Goal: Information Seeking & Learning: Find specific fact

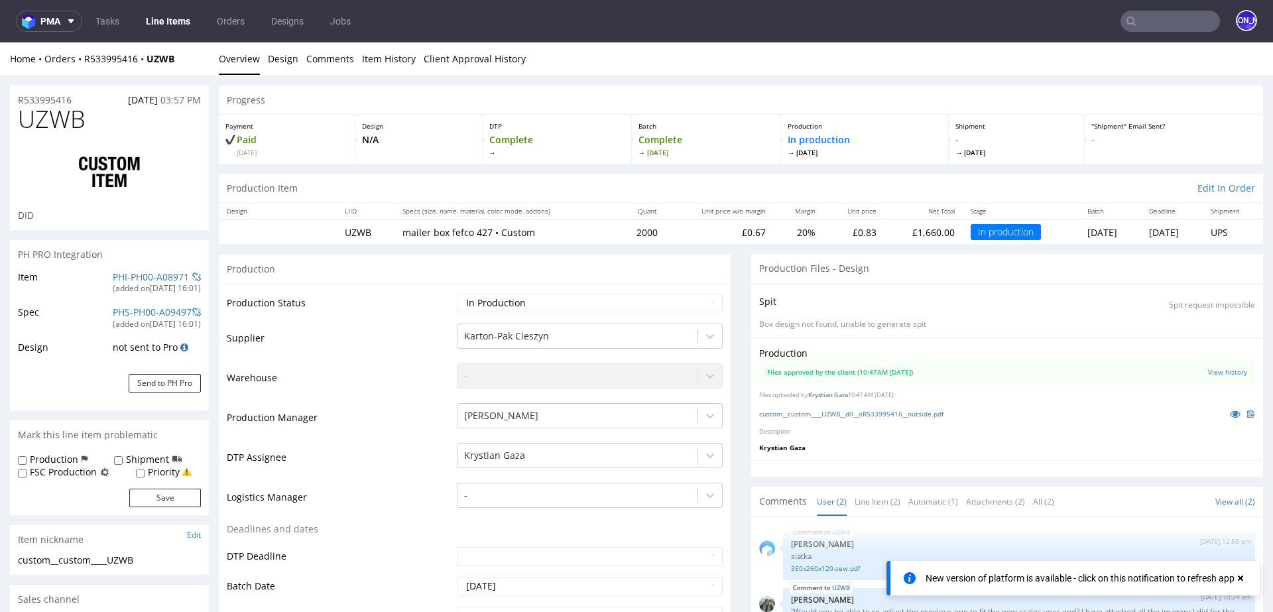
scroll to position [584, 0]
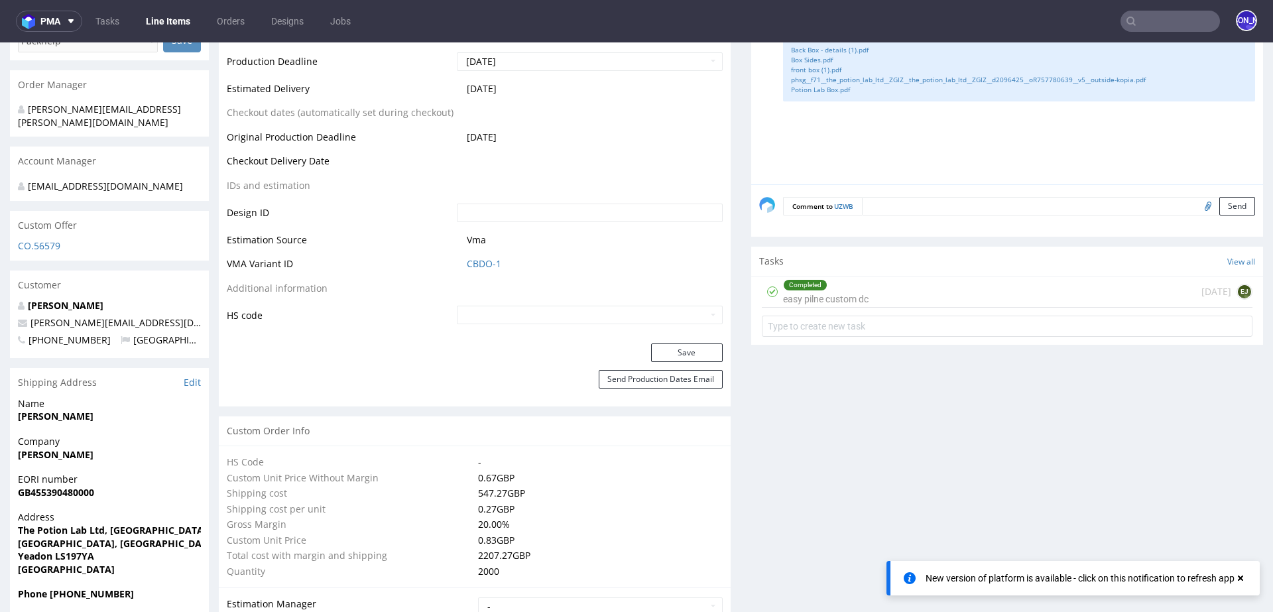
click at [1139, 23] on input "text" at bounding box center [1170, 21] width 99 height 21
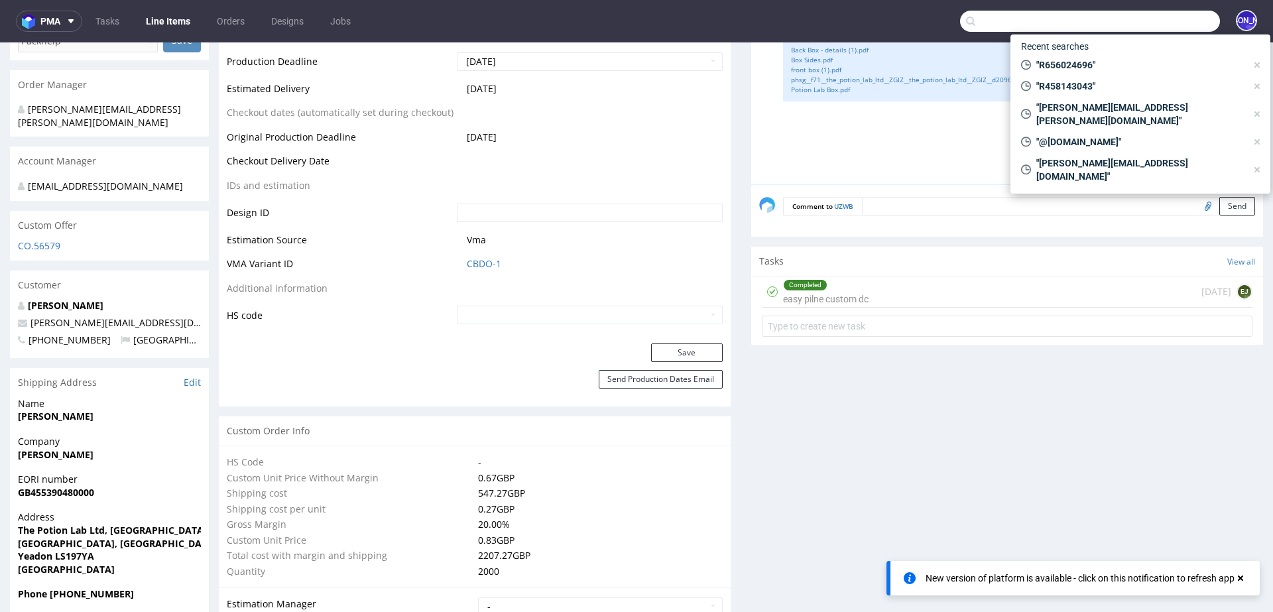
paste input "alexandre@manufacturedesbebesfrancais.fr"
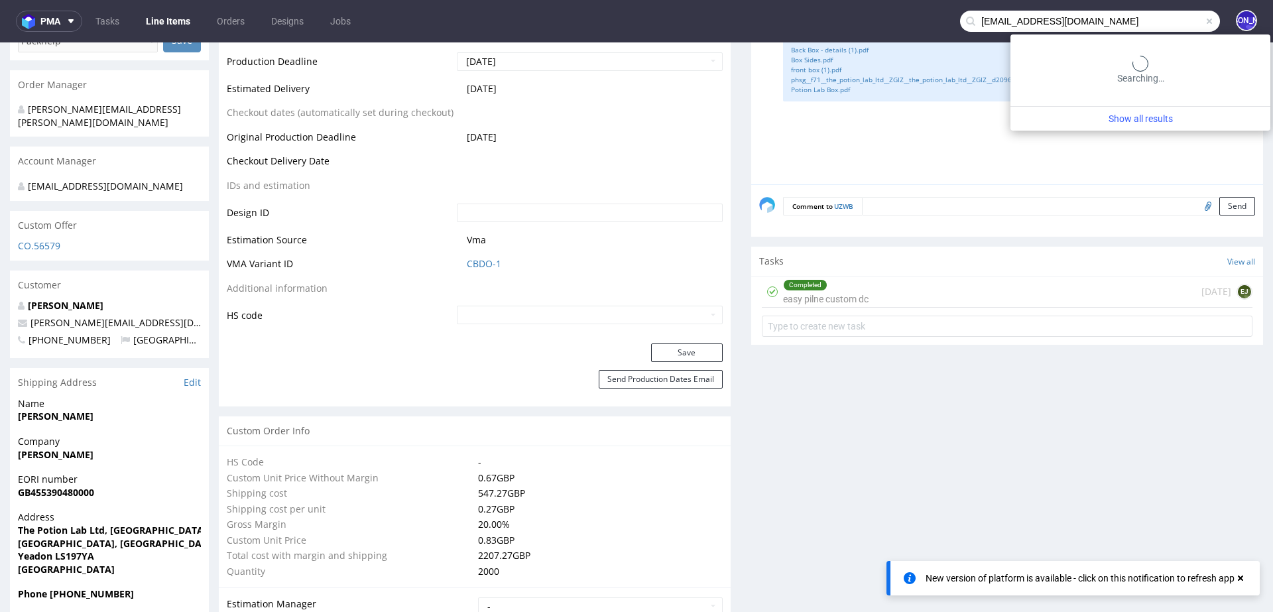
type input "alexandre@manufacturedesbebesfrancais.fr"
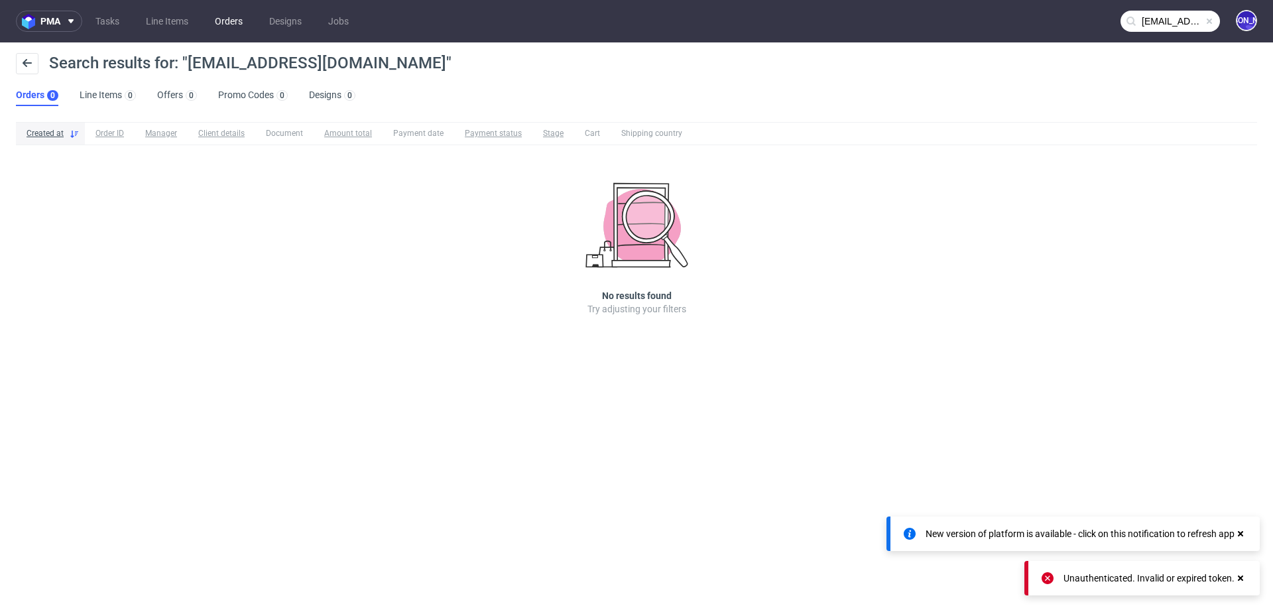
click at [229, 16] on link "Orders" at bounding box center [229, 21] width 44 height 21
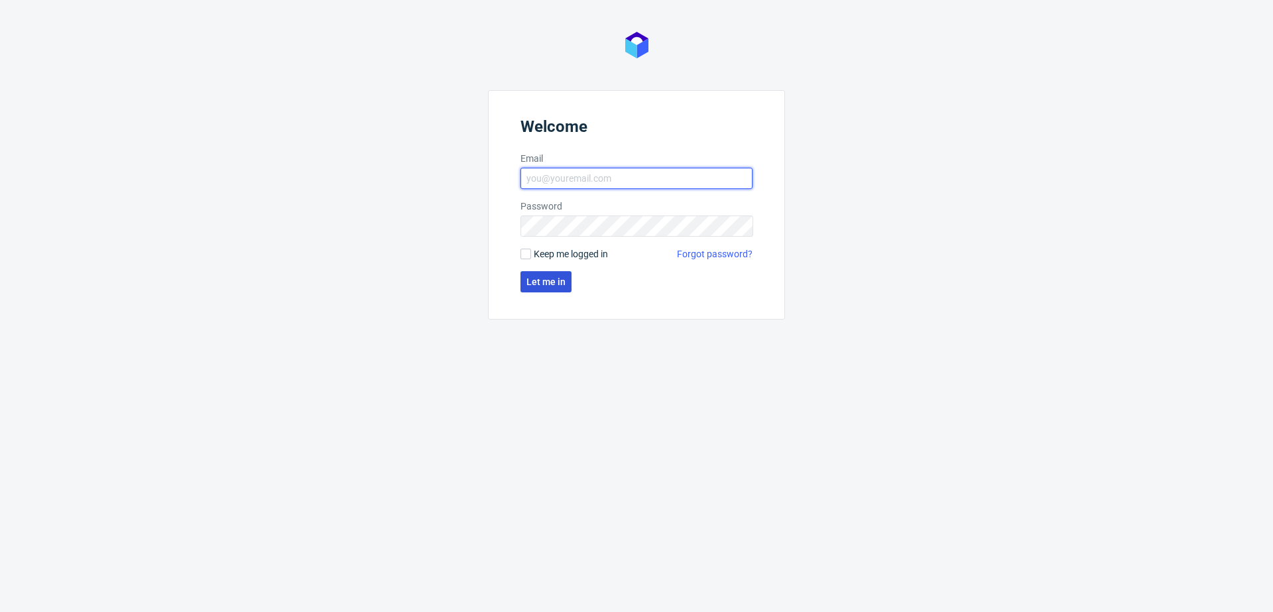
type input "[EMAIL_ADDRESS][DOMAIN_NAME]"
click at [558, 279] on span "Let me in" at bounding box center [546, 281] width 39 height 9
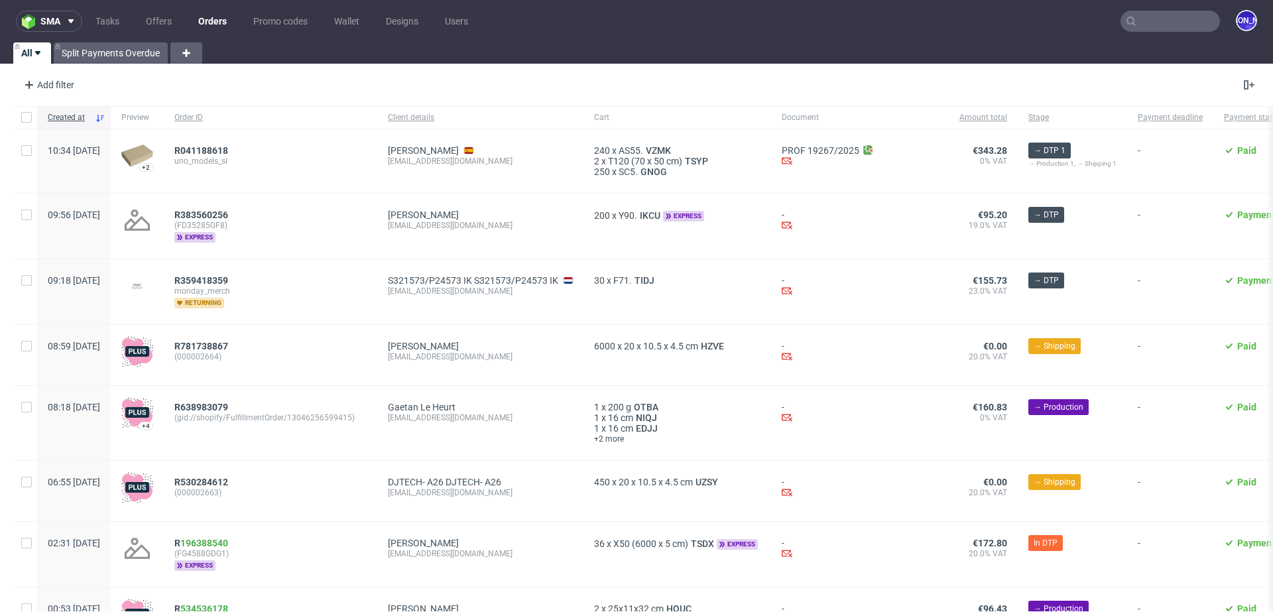
click at [1167, 19] on input "text" at bounding box center [1170, 21] width 99 height 21
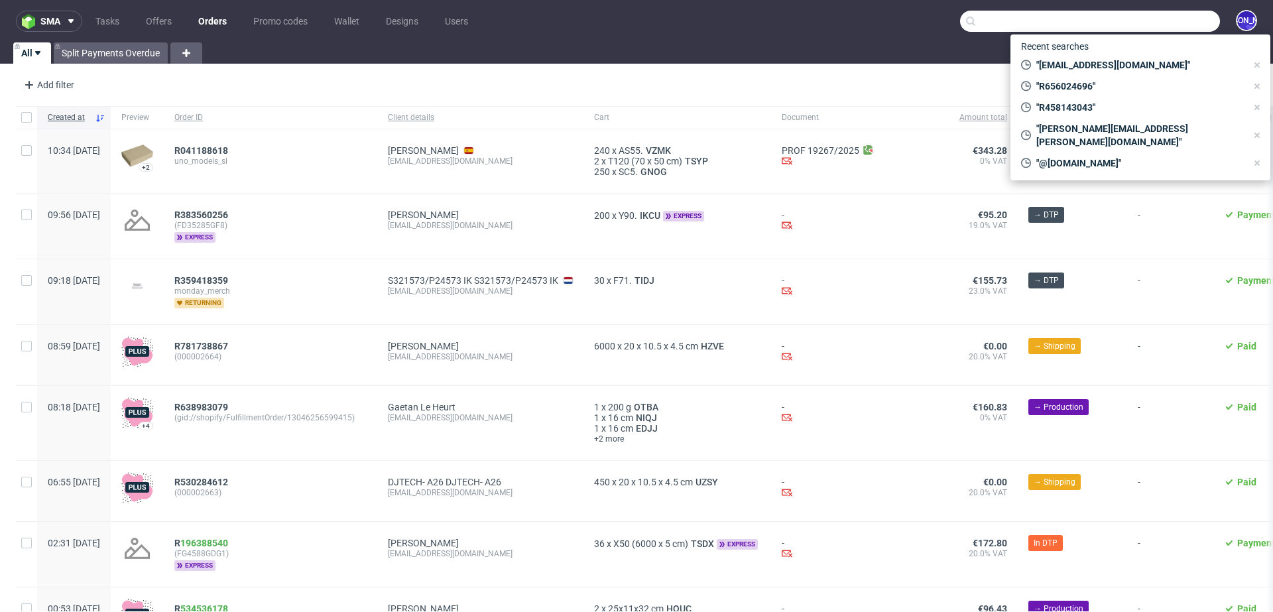
paste input "[EMAIL_ADDRESS][DOMAIN_NAME]"
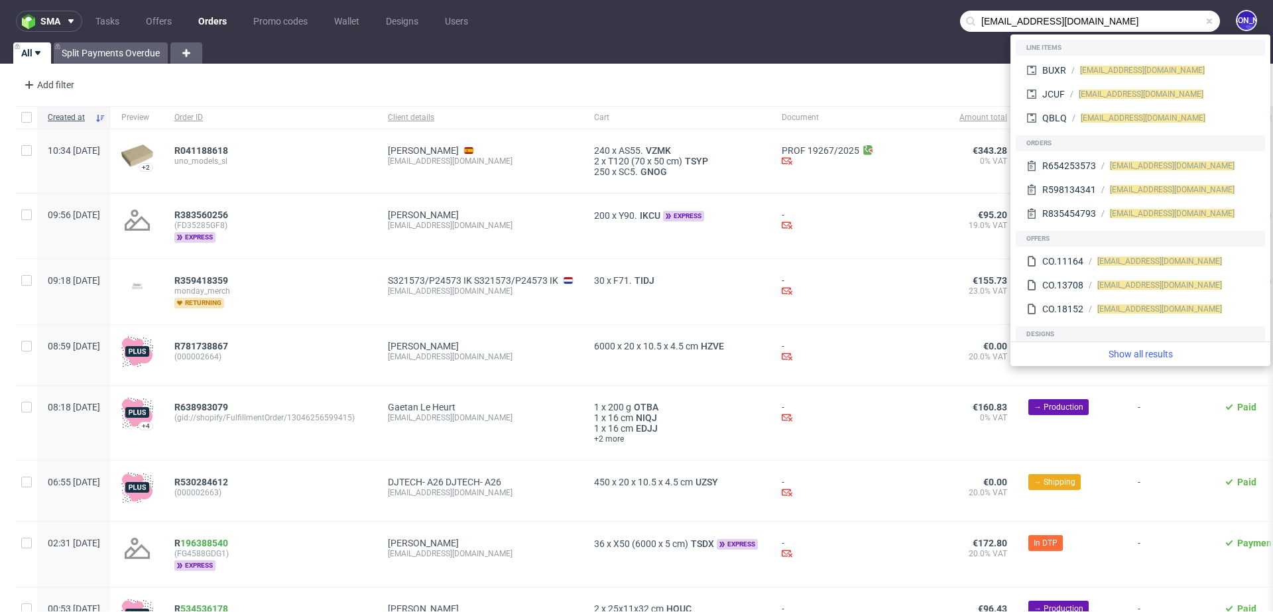
click at [1180, 29] on input "alexandre@manufacturedesbebesfrancais.fr" at bounding box center [1090, 21] width 260 height 21
click at [981, 19] on input "alexandre@manufacturedesbebesfrancais.fr" at bounding box center [1090, 21] width 260 height 21
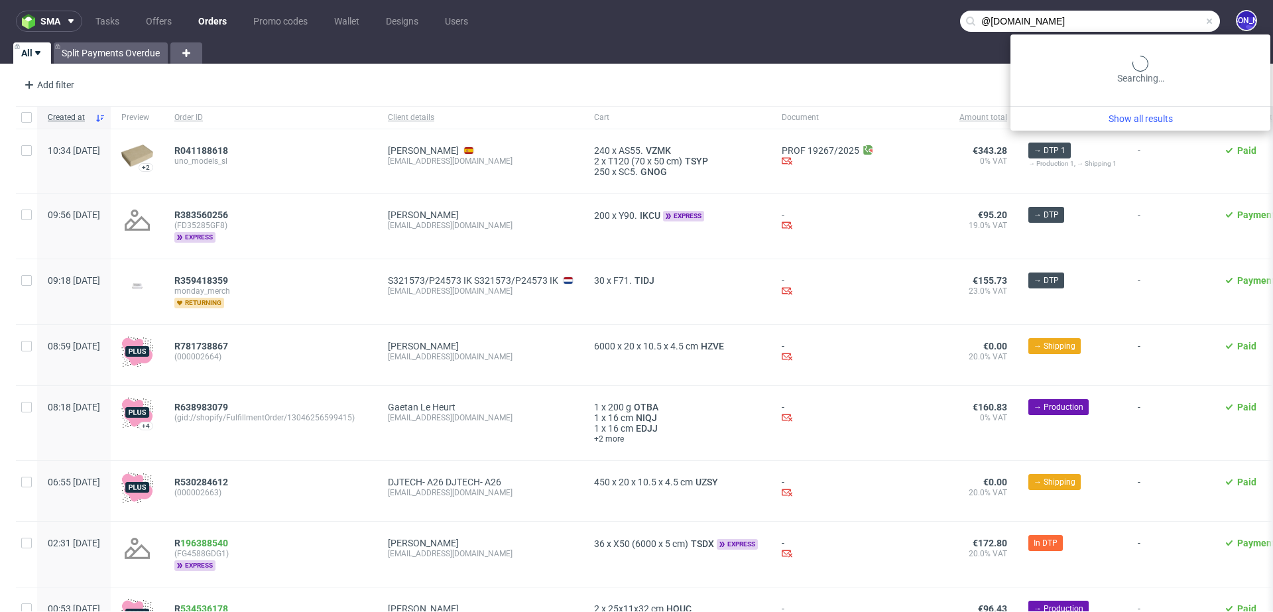
type input "@manufacturedesbebesfrancais.fr"
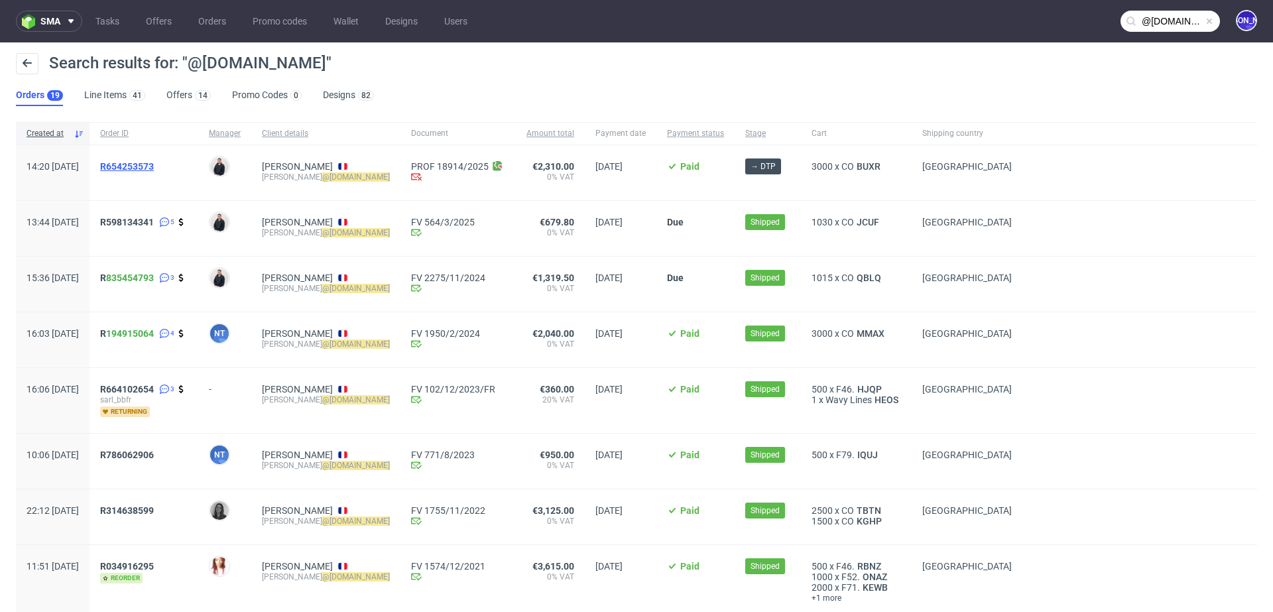
click at [154, 163] on span "R654253573" at bounding box center [127, 166] width 54 height 11
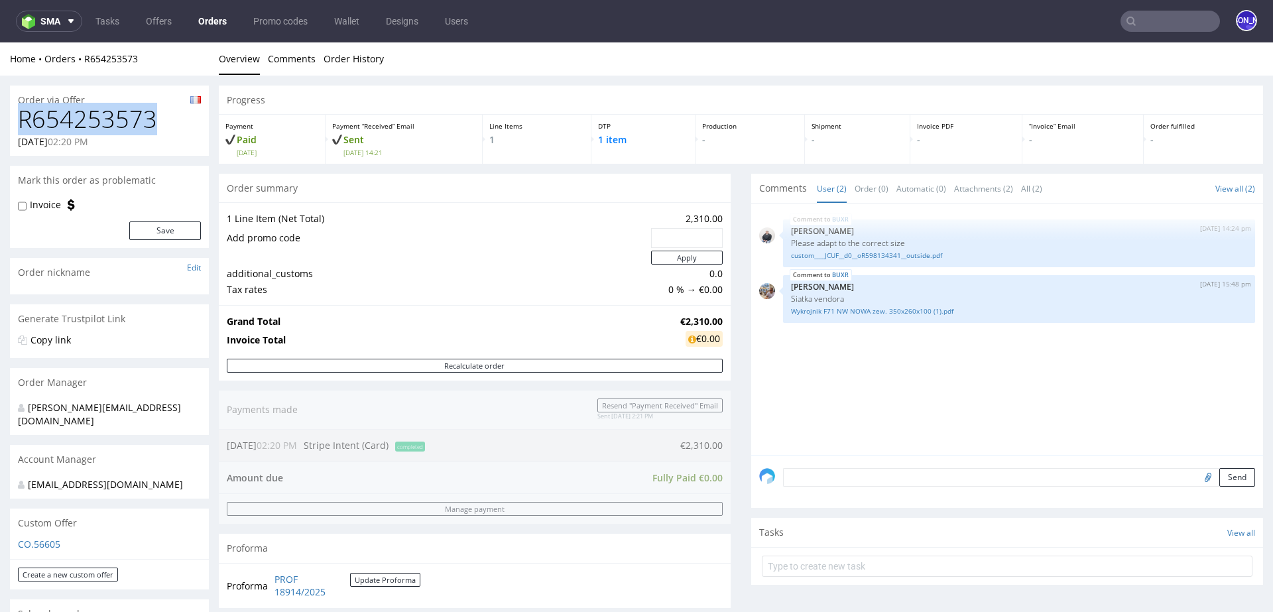
drag, startPoint x: 163, startPoint y: 125, endPoint x: 20, endPoint y: 125, distance: 143.2
click at [20, 125] on h1 "R654253573" at bounding box center [109, 119] width 183 height 27
copy h1 "R654253573"
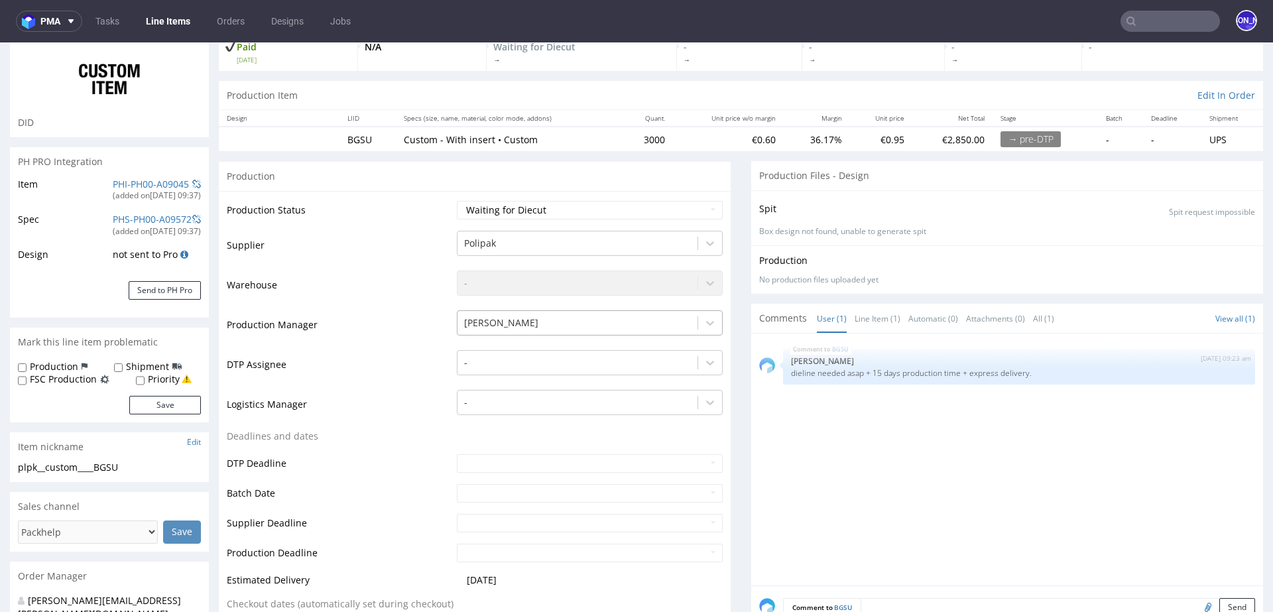
scroll to position [96, 0]
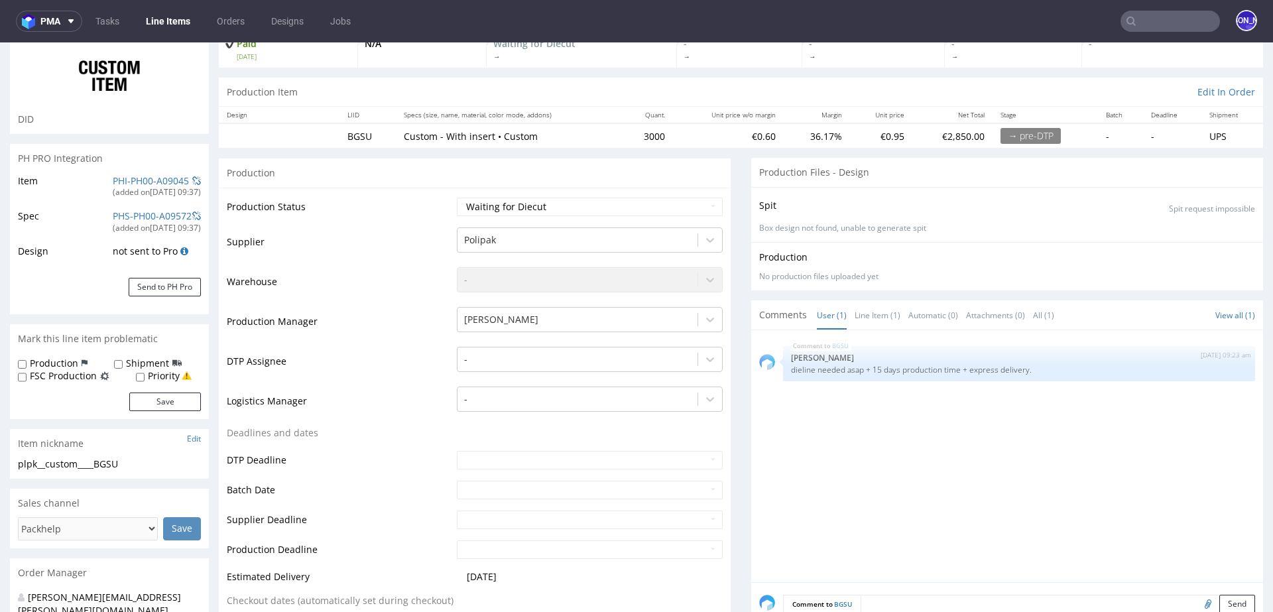
click at [1166, 25] on input "text" at bounding box center [1170, 21] width 99 height 21
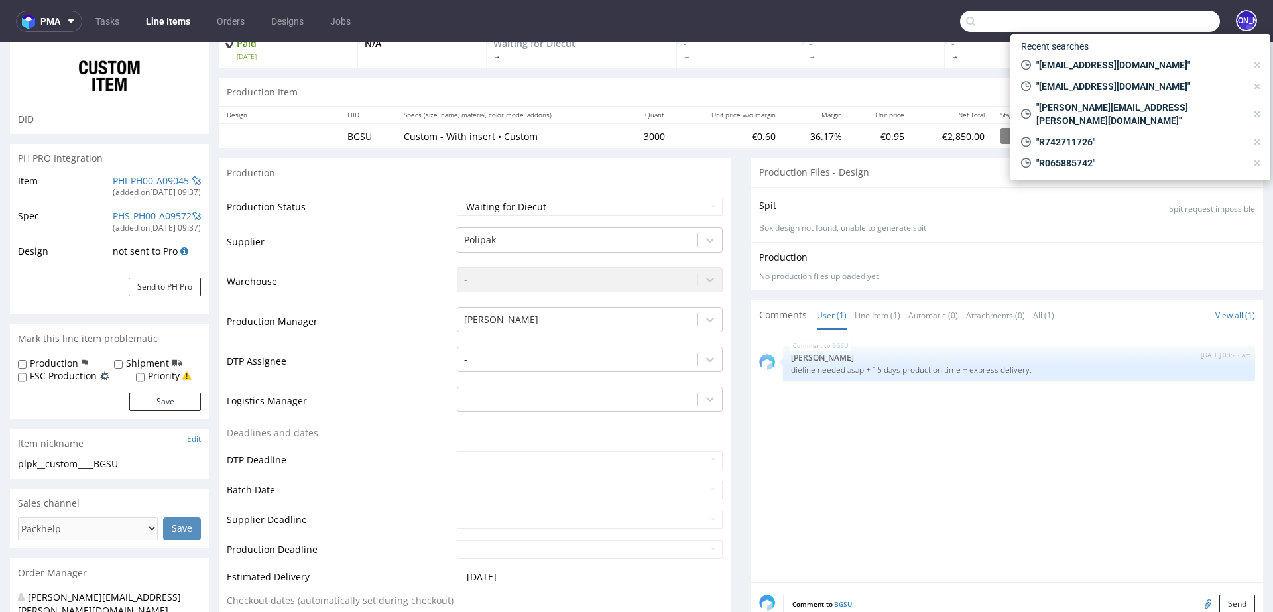
paste input "R654253573"
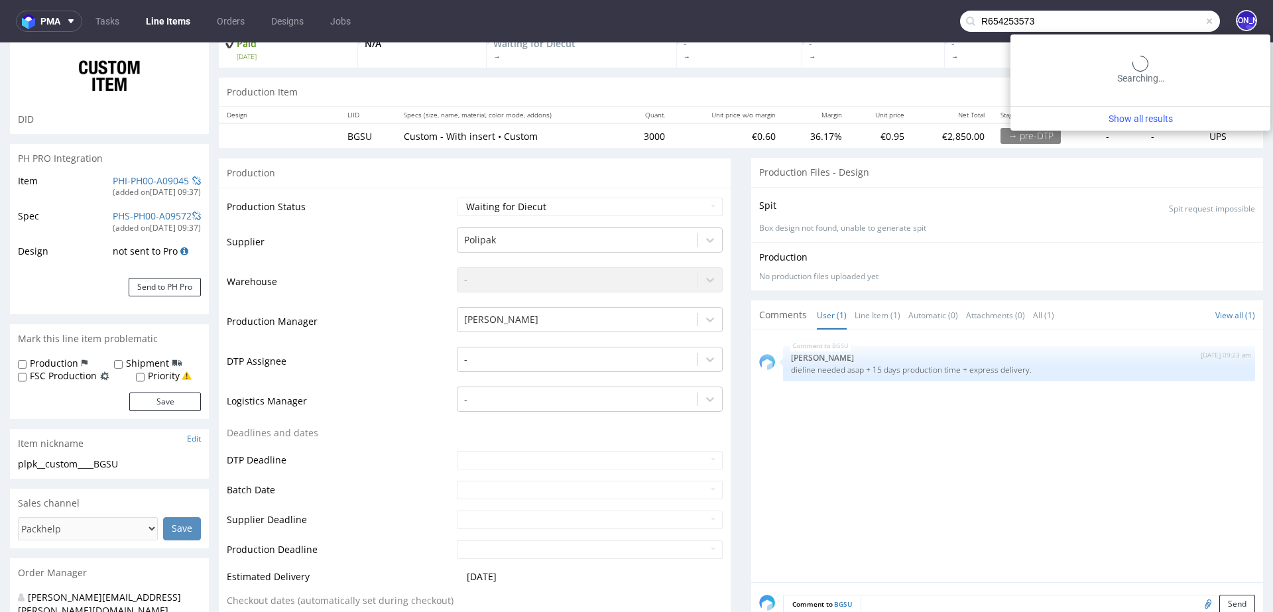
type input "R654253573"
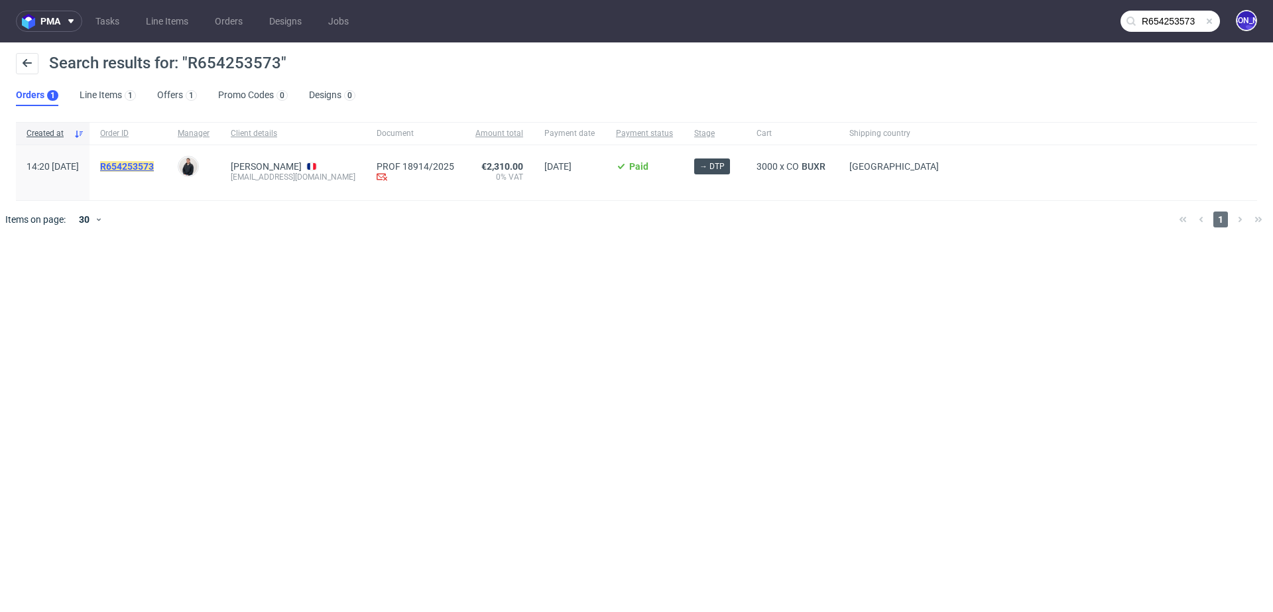
click at [151, 163] on mark "R654253573" at bounding box center [127, 166] width 54 height 11
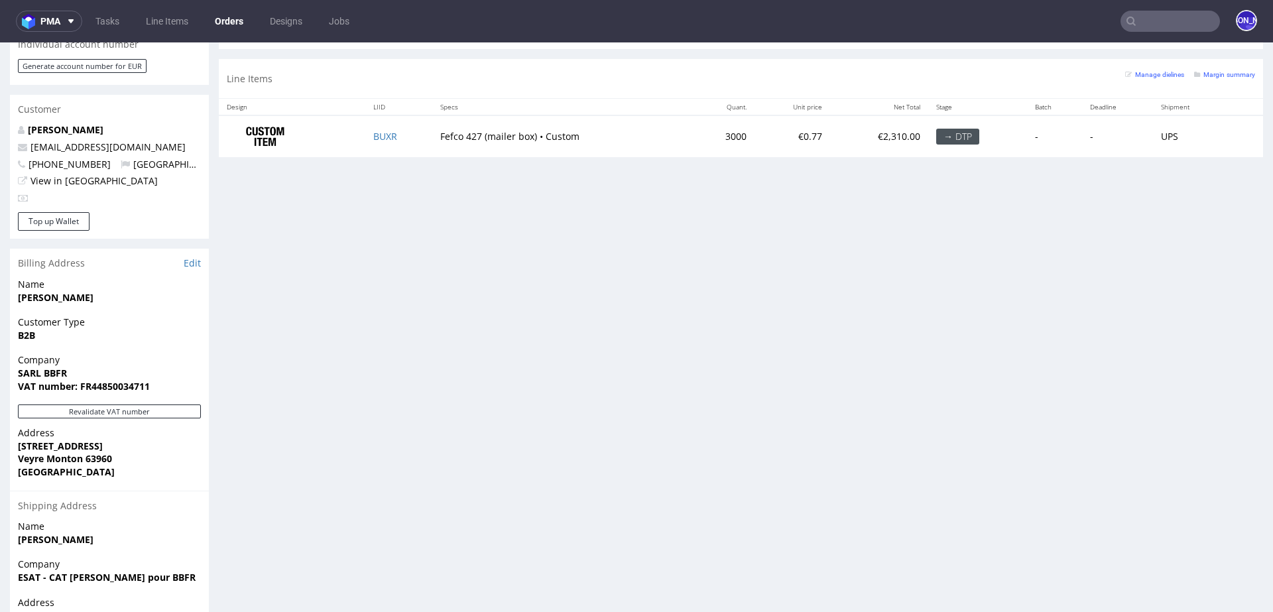
scroll to position [636, 0]
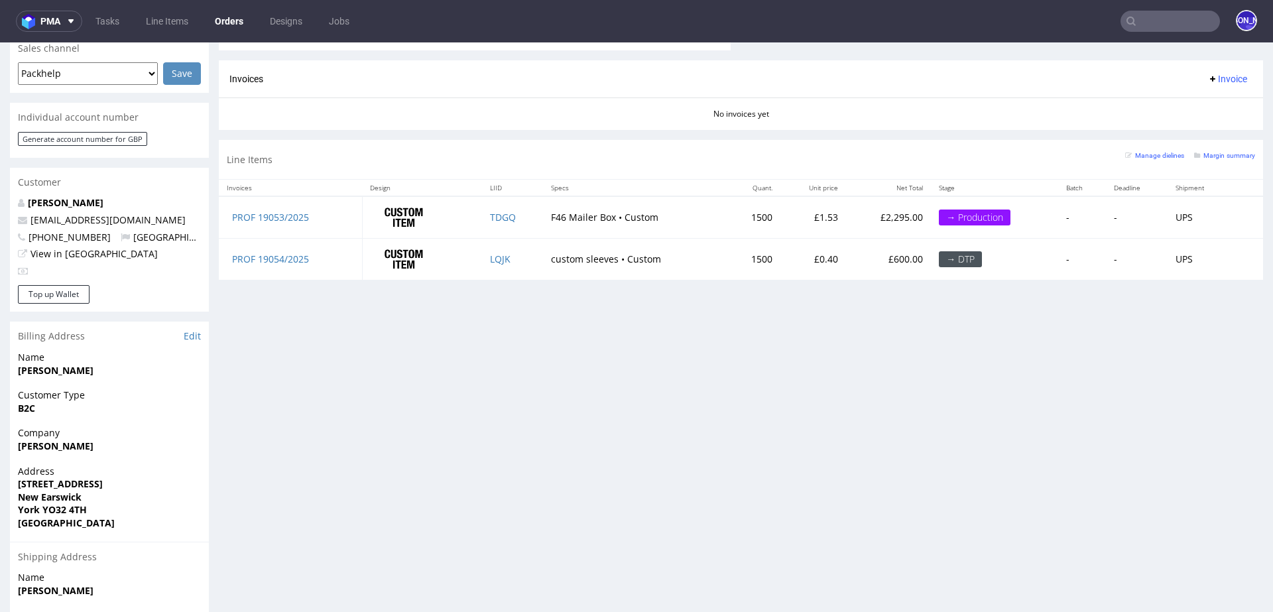
scroll to position [589, 0]
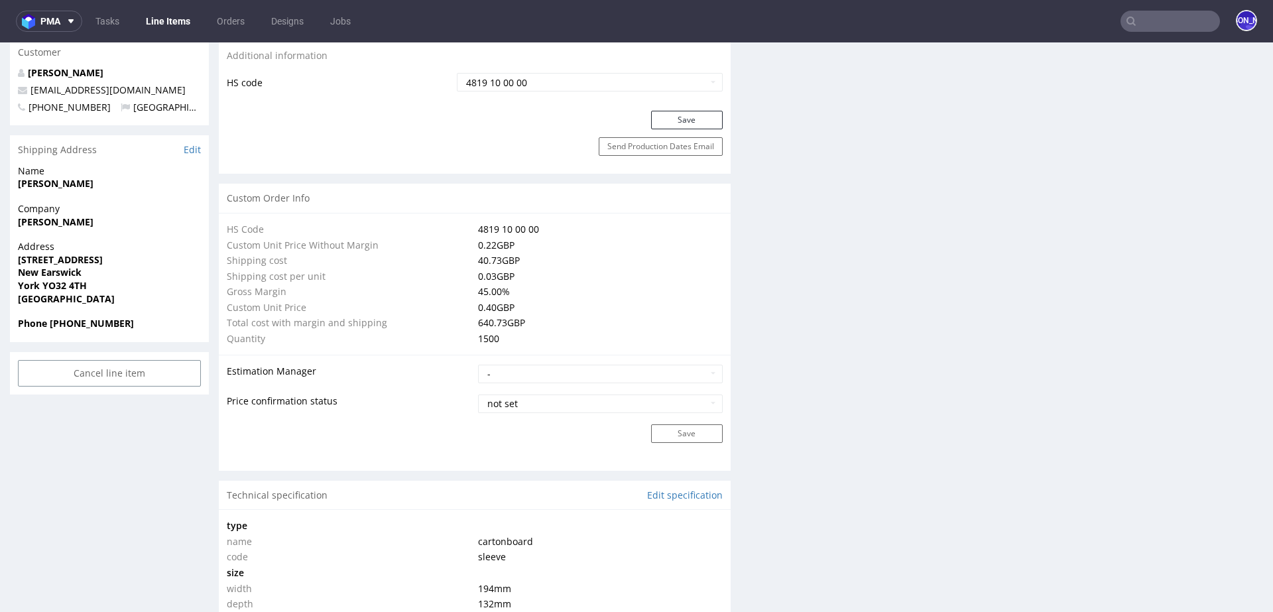
scroll to position [790, 0]
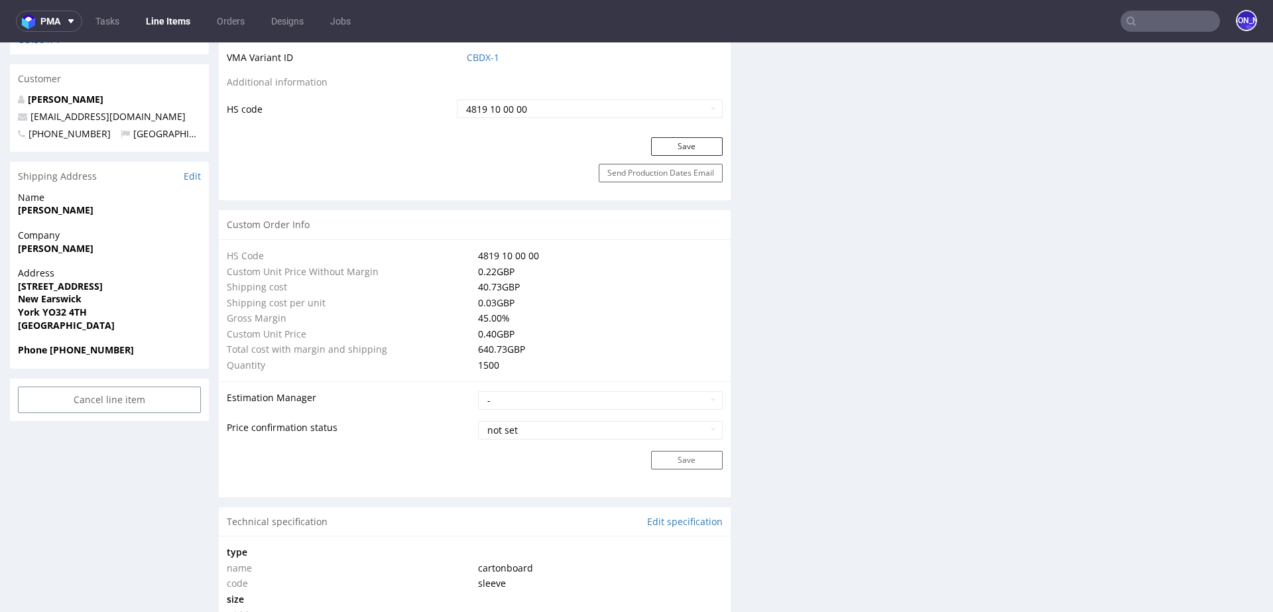
drag, startPoint x: 110, startPoint y: 231, endPoint x: 14, endPoint y: 229, distance: 96.2
click at [14, 229] on div "Company Kayleigh Helstrip" at bounding box center [109, 248] width 199 height 38
copy strong "Kayleigh Helstrip"
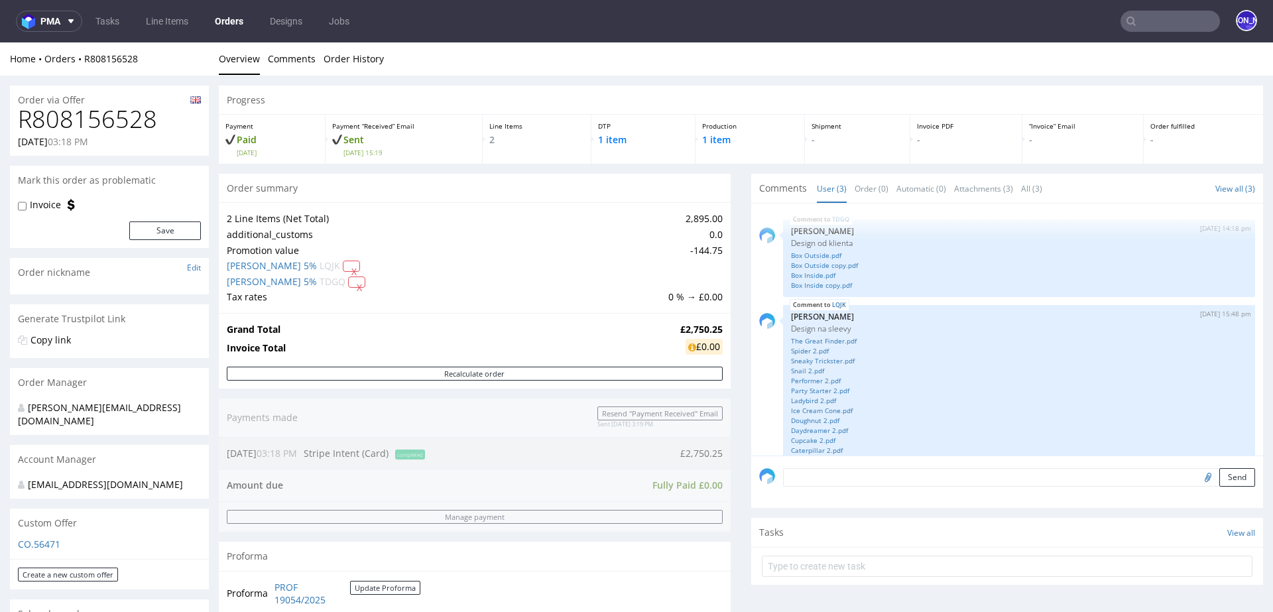
scroll to position [100, 0]
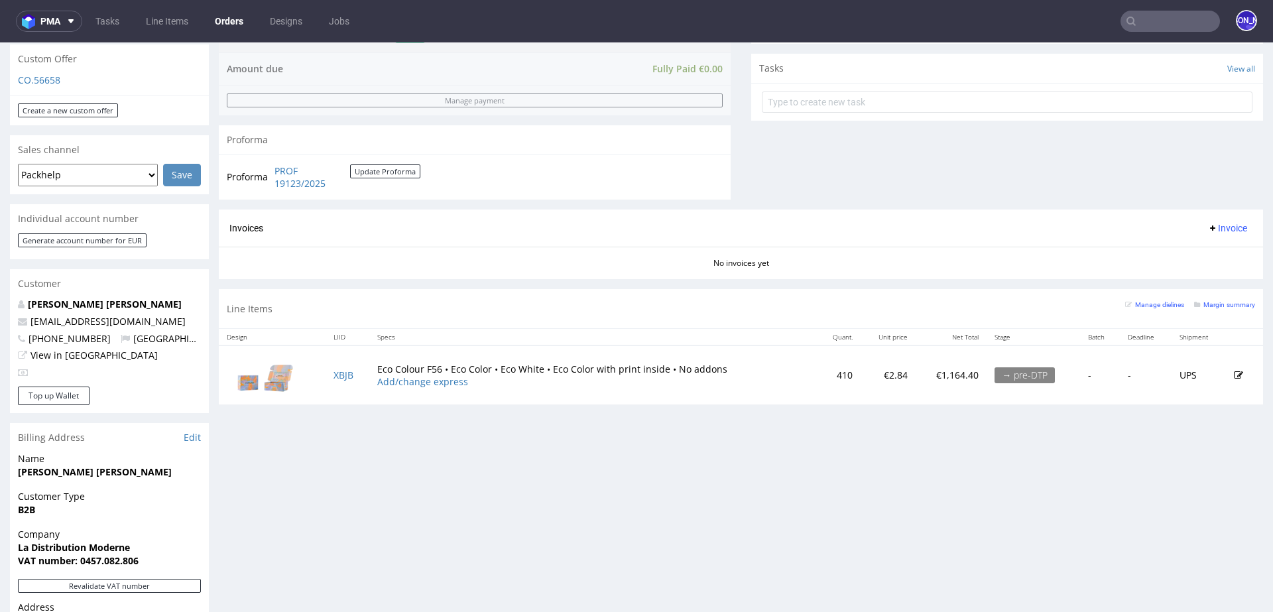
scroll to position [481, 0]
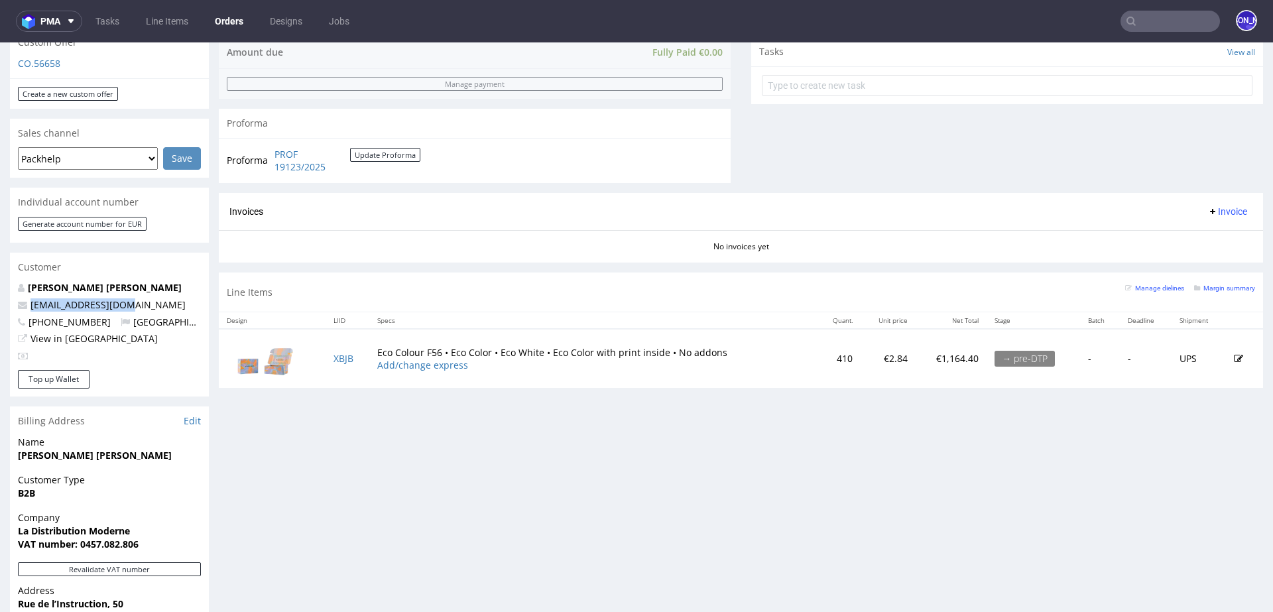
drag, startPoint x: 144, startPoint y: 290, endPoint x: 18, endPoint y: 290, distance: 126.0
click at [18, 298] on p "[EMAIL_ADDRESS][DOMAIN_NAME]" at bounding box center [109, 304] width 183 height 13
copy span "[EMAIL_ADDRESS][DOMAIN_NAME]"
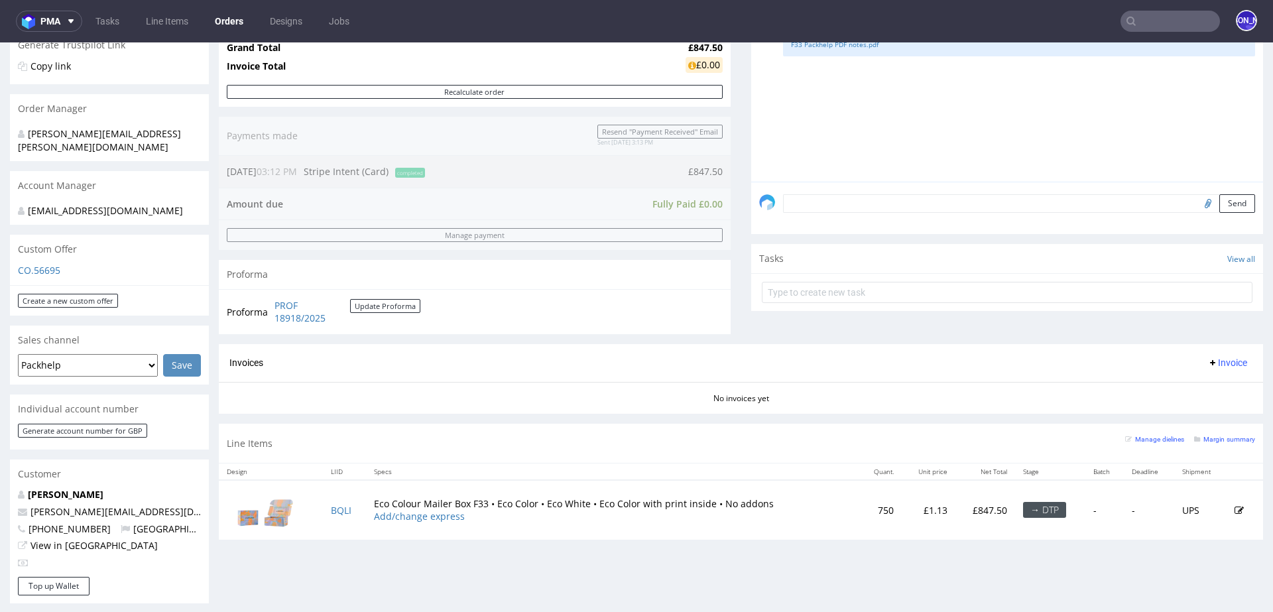
scroll to position [282, 0]
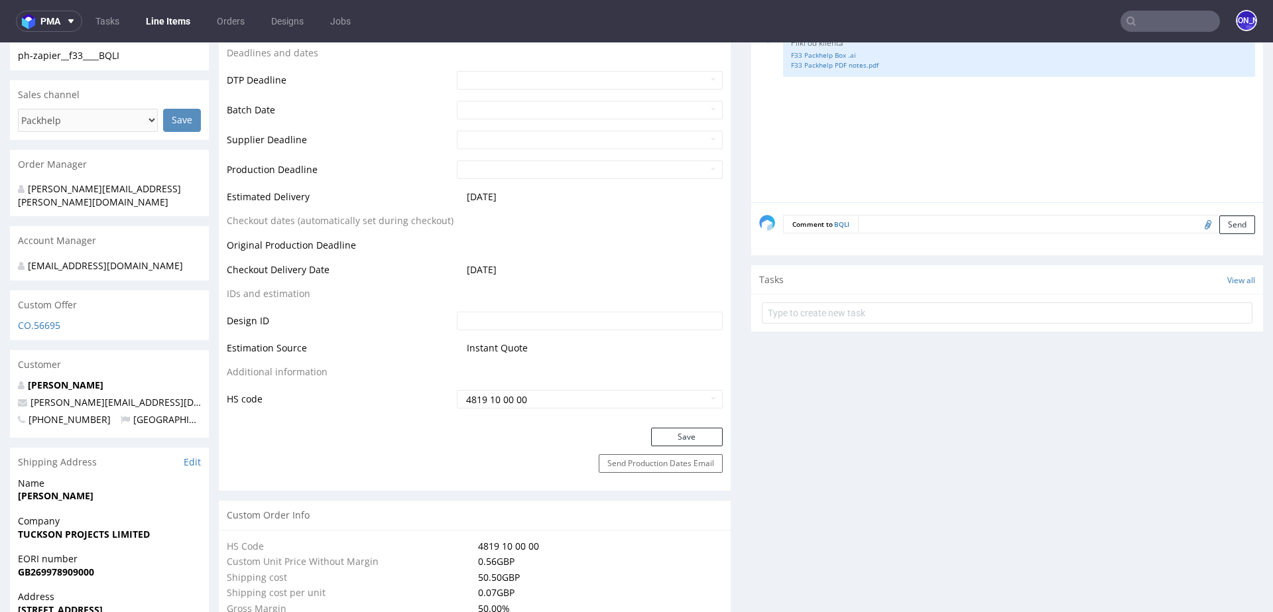
scroll to position [525, 0]
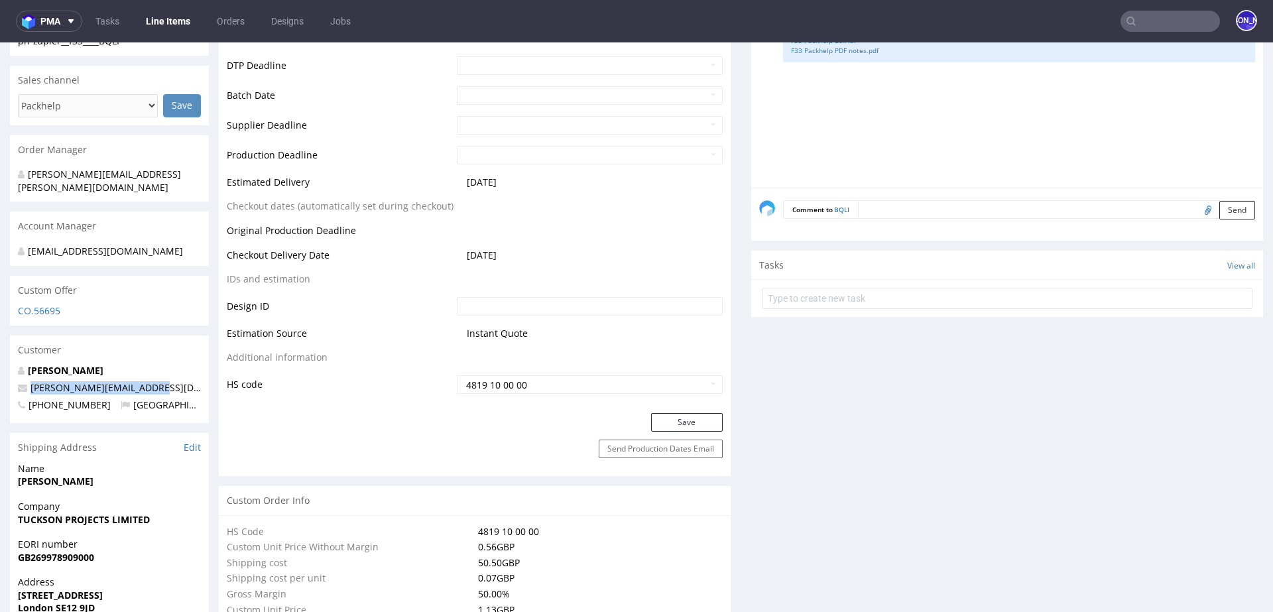
drag, startPoint x: 176, startPoint y: 372, endPoint x: 15, endPoint y: 374, distance: 161.1
click at [15, 374] on div "James Foo james@tucksonprojects.com +447795568342 United Kingdom" at bounding box center [109, 393] width 199 height 59
copy span "james@tucksonprojects.com"
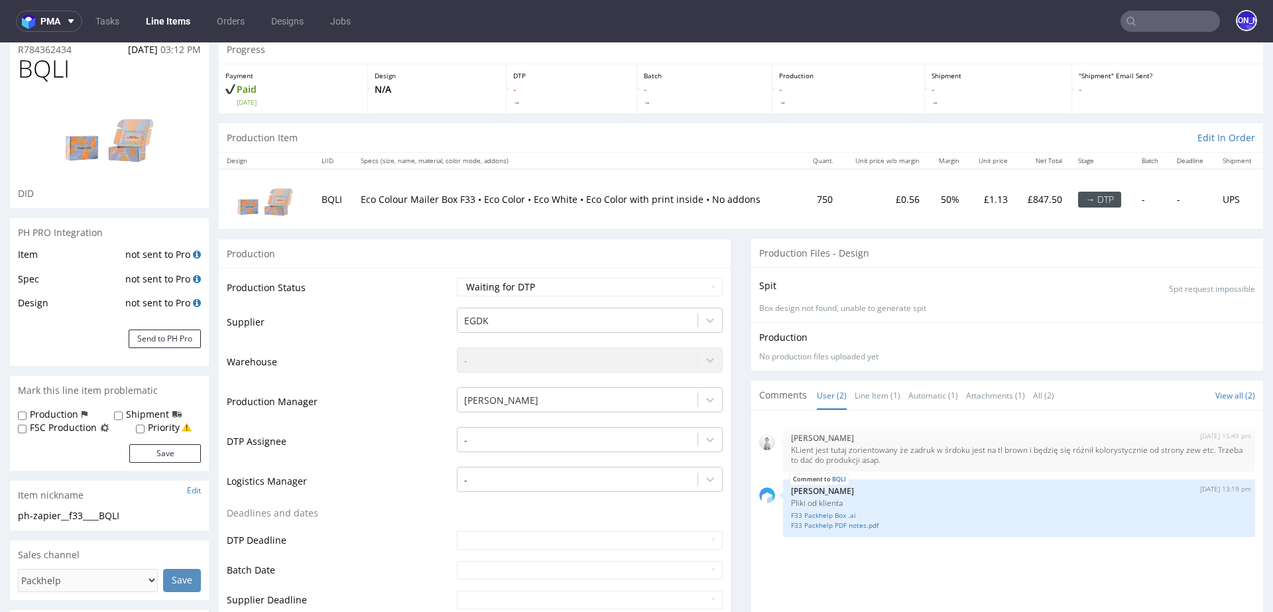
scroll to position [0, 0]
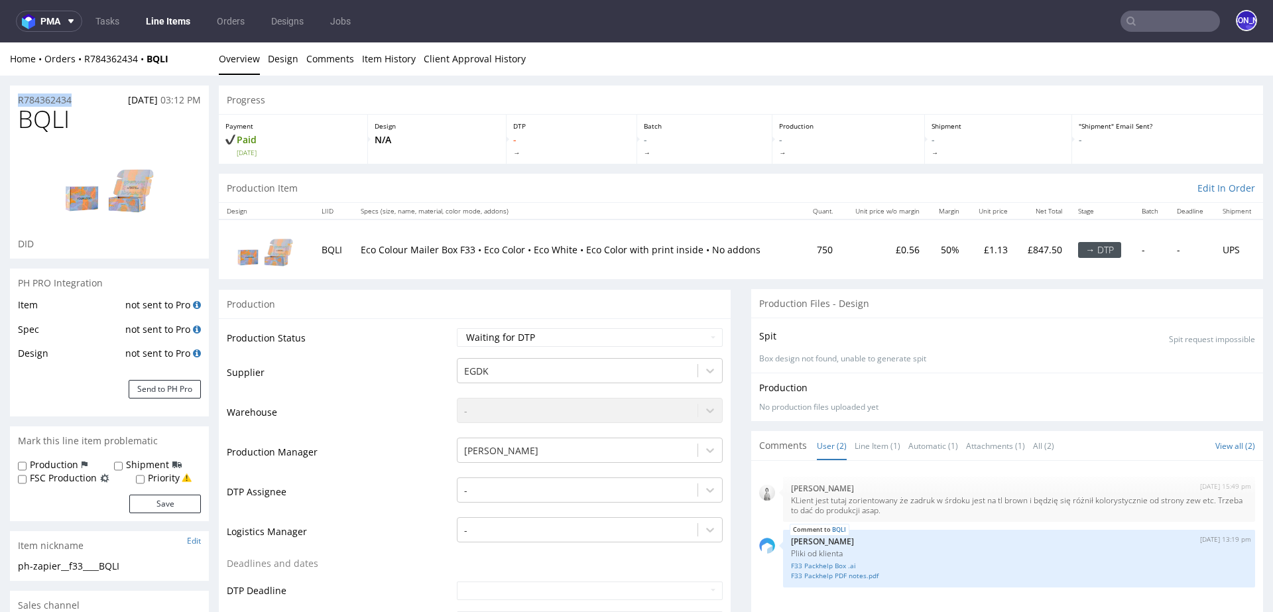
drag, startPoint x: 79, startPoint y: 95, endPoint x: 15, endPoint y: 95, distance: 64.3
click at [15, 95] on div "R784362434 05.09.2025 03:12 PM" at bounding box center [109, 96] width 199 height 21
copy p "R784362434"
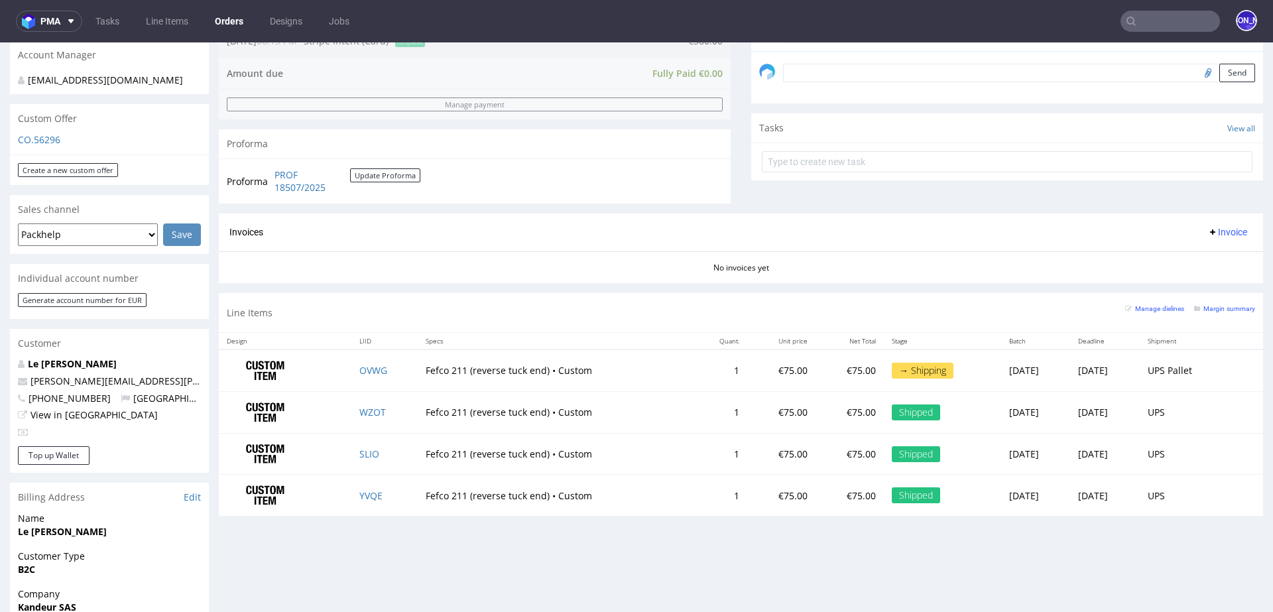
scroll to position [407, 0]
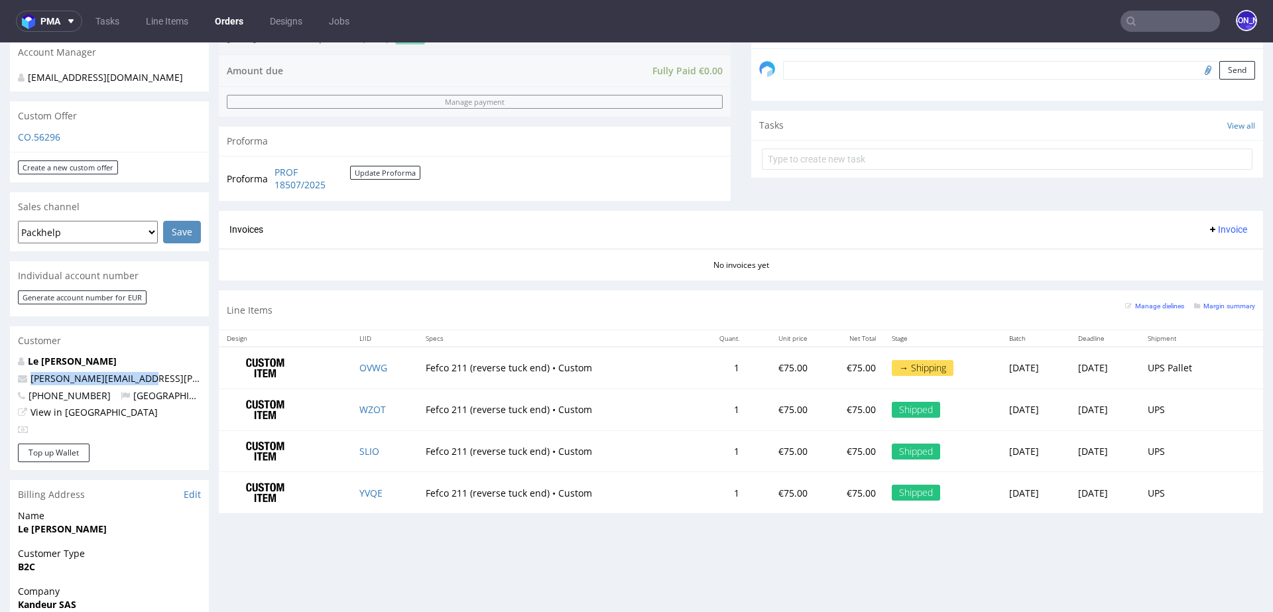
drag, startPoint x: 141, startPoint y: 367, endPoint x: 13, endPoint y: 367, distance: 128.0
click at [13, 367] on div "Le [PERSON_NAME] [PERSON_NAME][EMAIL_ADDRESS][PERSON_NAME][DOMAIN_NAME] [PHONE_…" at bounding box center [109, 399] width 199 height 89
copy span "[PERSON_NAME][EMAIL_ADDRESS][PERSON_NAME][DOMAIN_NAME]"
click at [359, 489] on link "YVQE" at bounding box center [370, 493] width 23 height 13
click at [363, 446] on link "SLIO" at bounding box center [369, 451] width 20 height 13
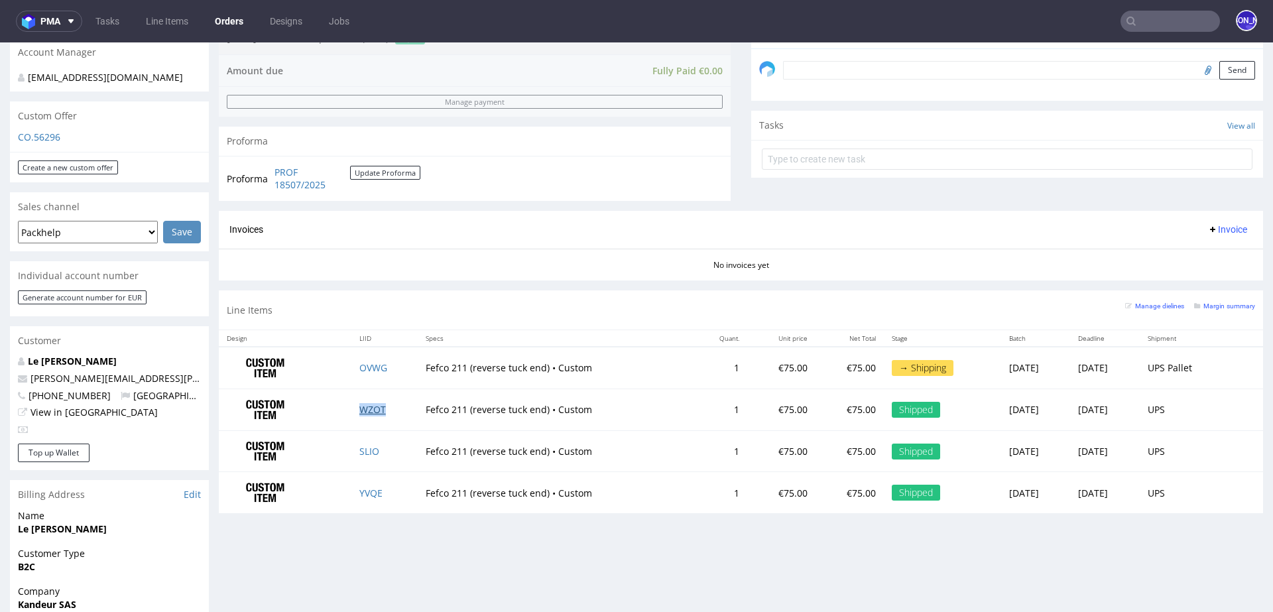
click at [363, 403] on link "WZOT" at bounding box center [372, 409] width 27 height 13
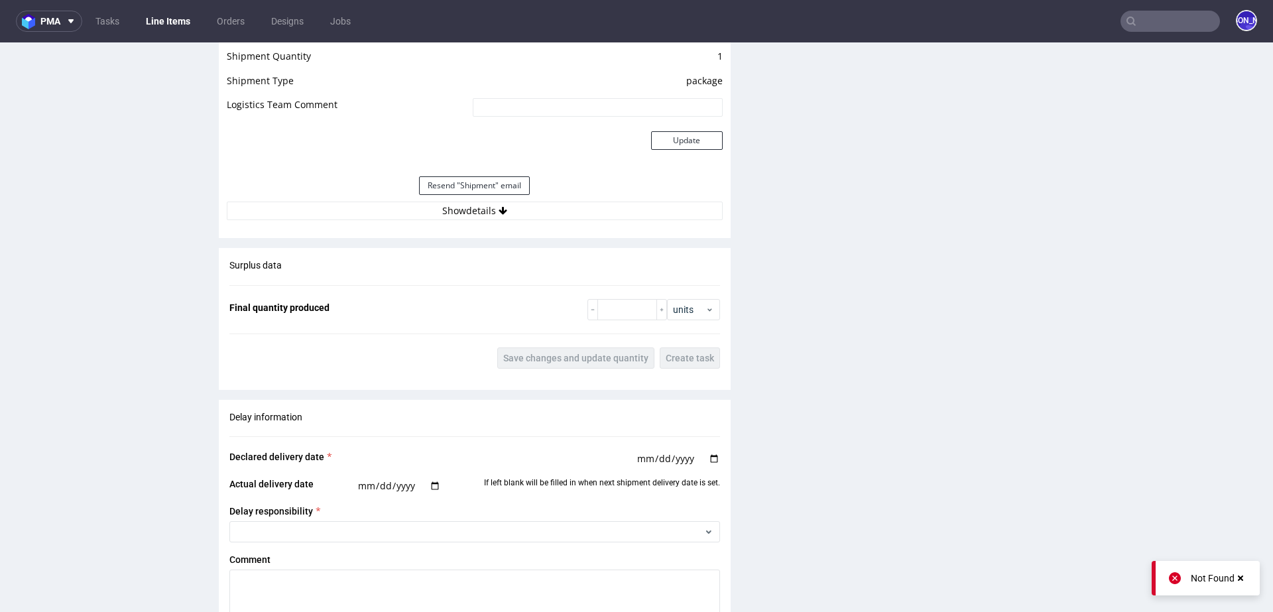
scroll to position [1682, 0]
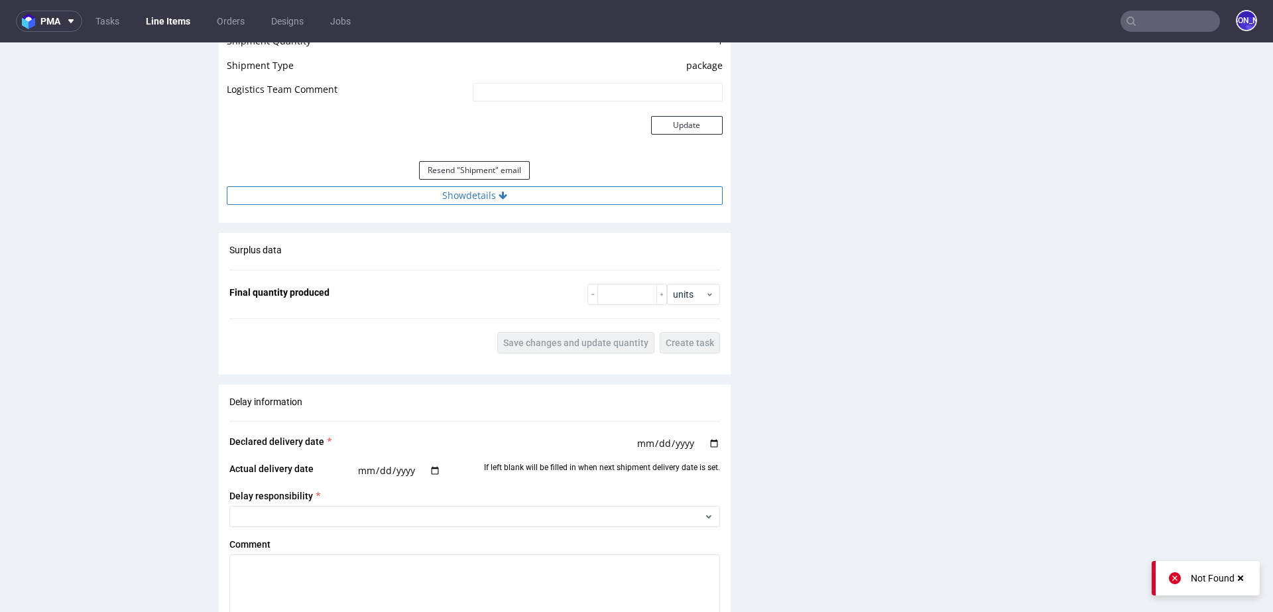
click at [500, 198] on icon at bounding box center [503, 195] width 9 height 9
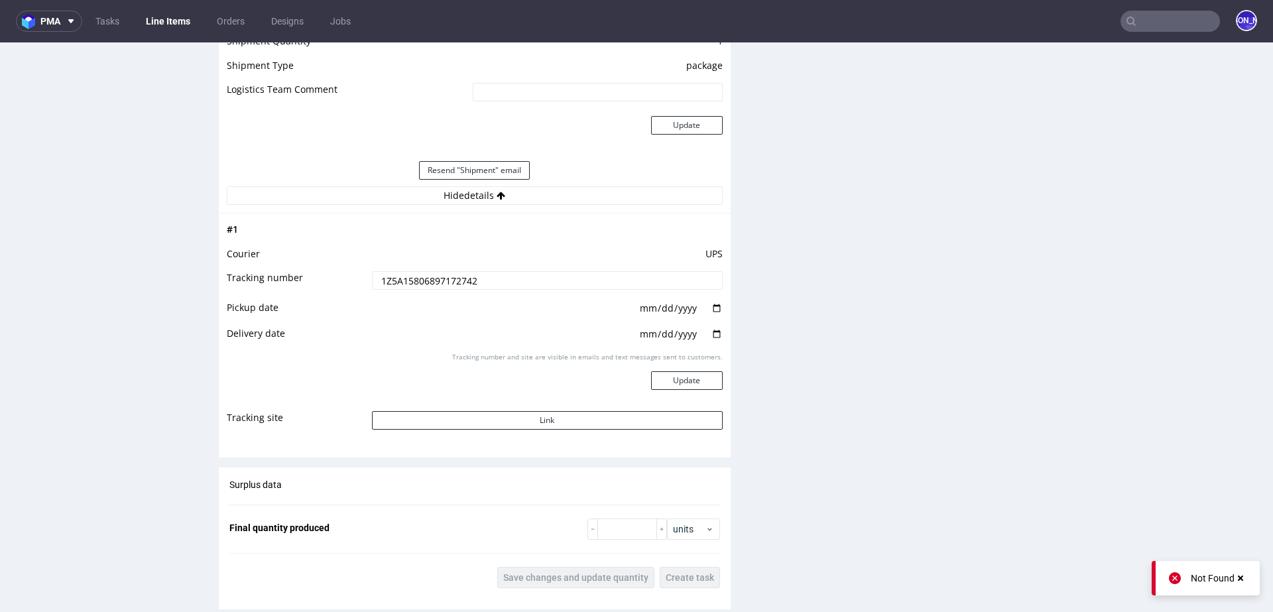
click at [432, 279] on input "1Z5A15806897172742" at bounding box center [547, 280] width 351 height 19
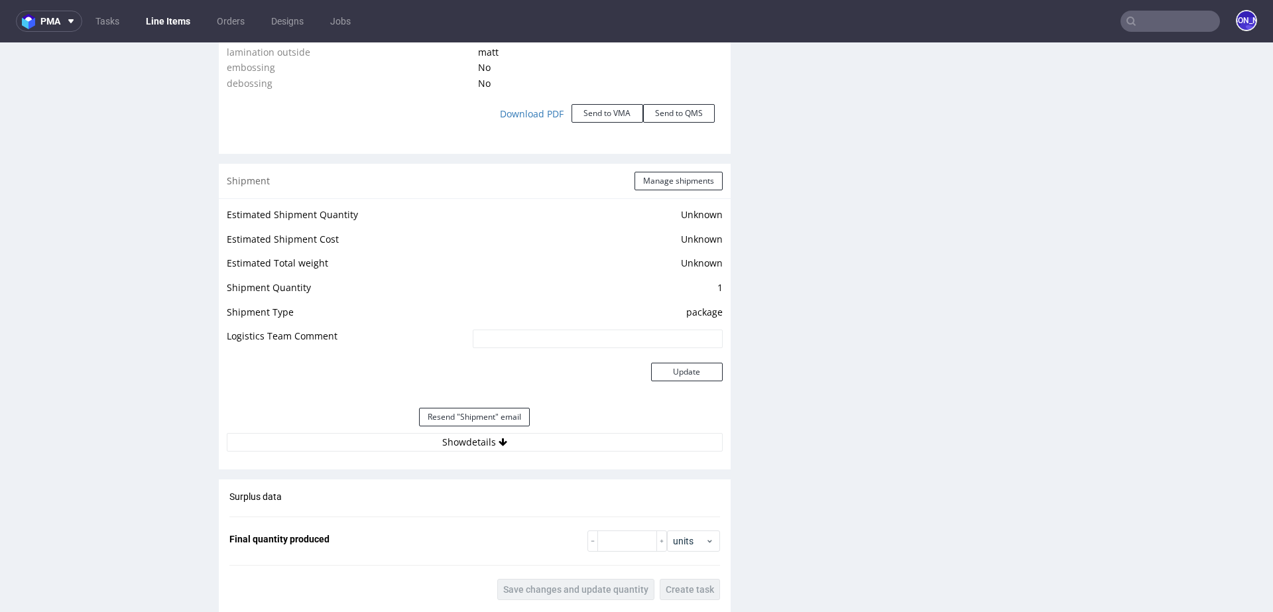
scroll to position [1557, 0]
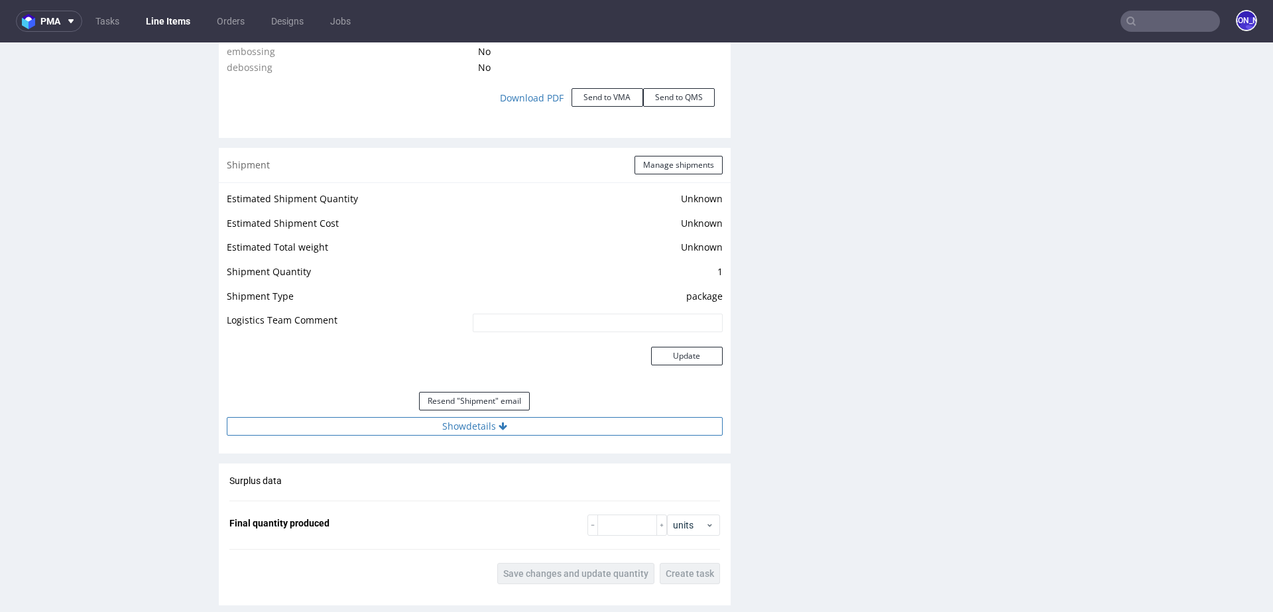
click at [528, 425] on button "Show details" at bounding box center [475, 426] width 496 height 19
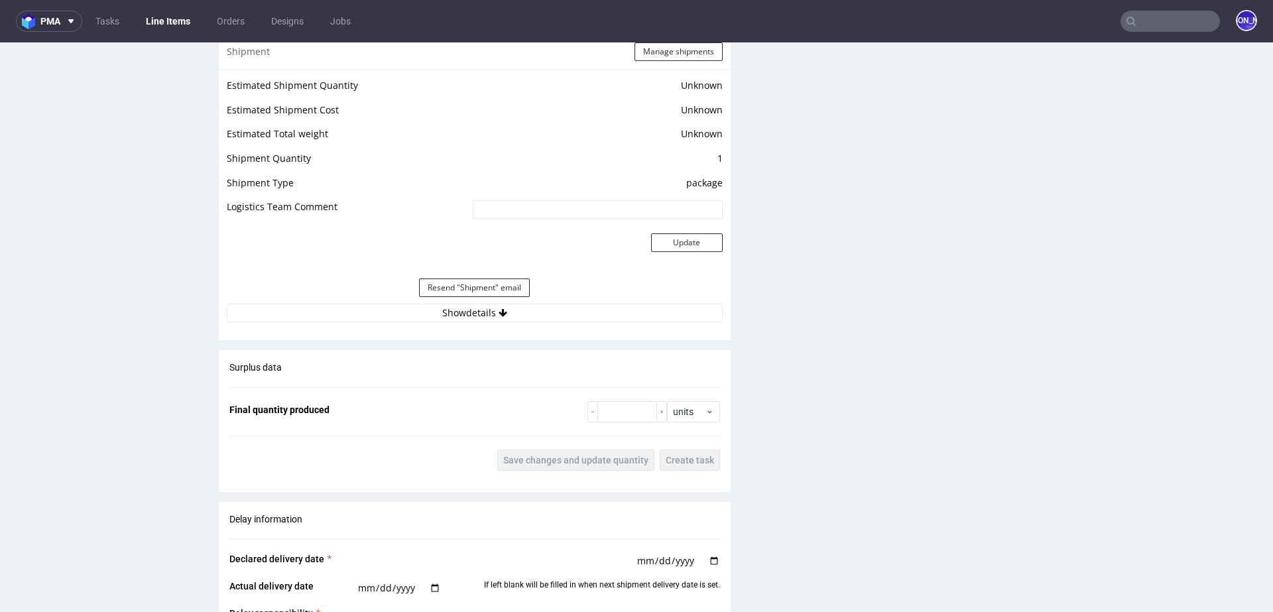
scroll to position [1557, 0]
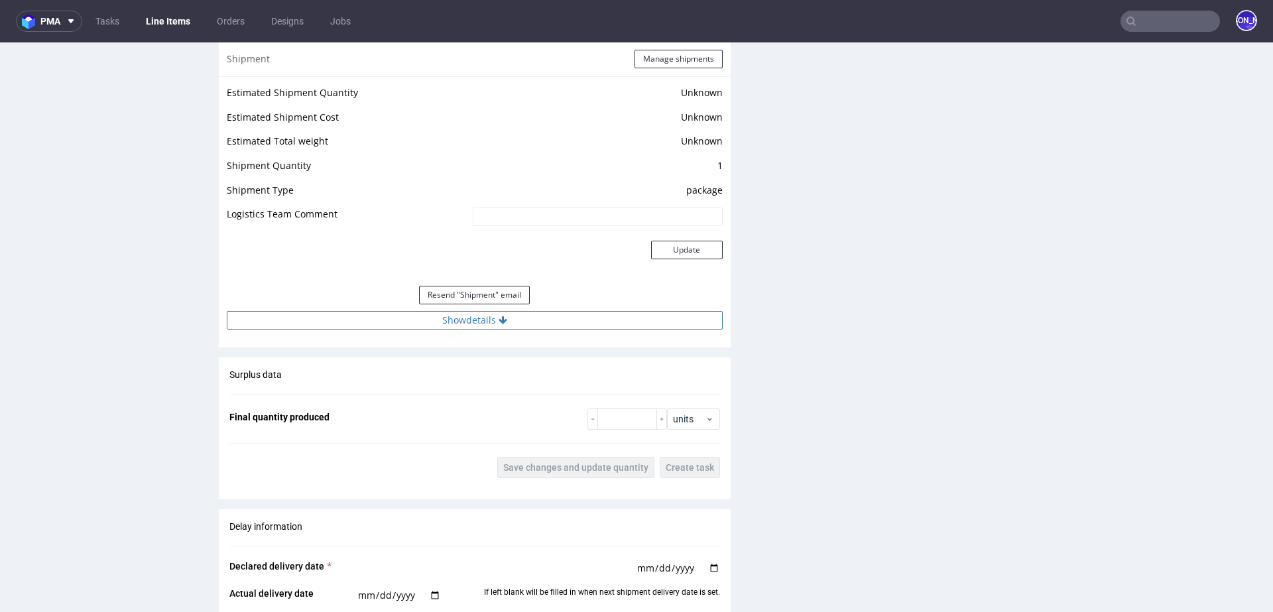
click at [499, 317] on icon at bounding box center [503, 320] width 9 height 9
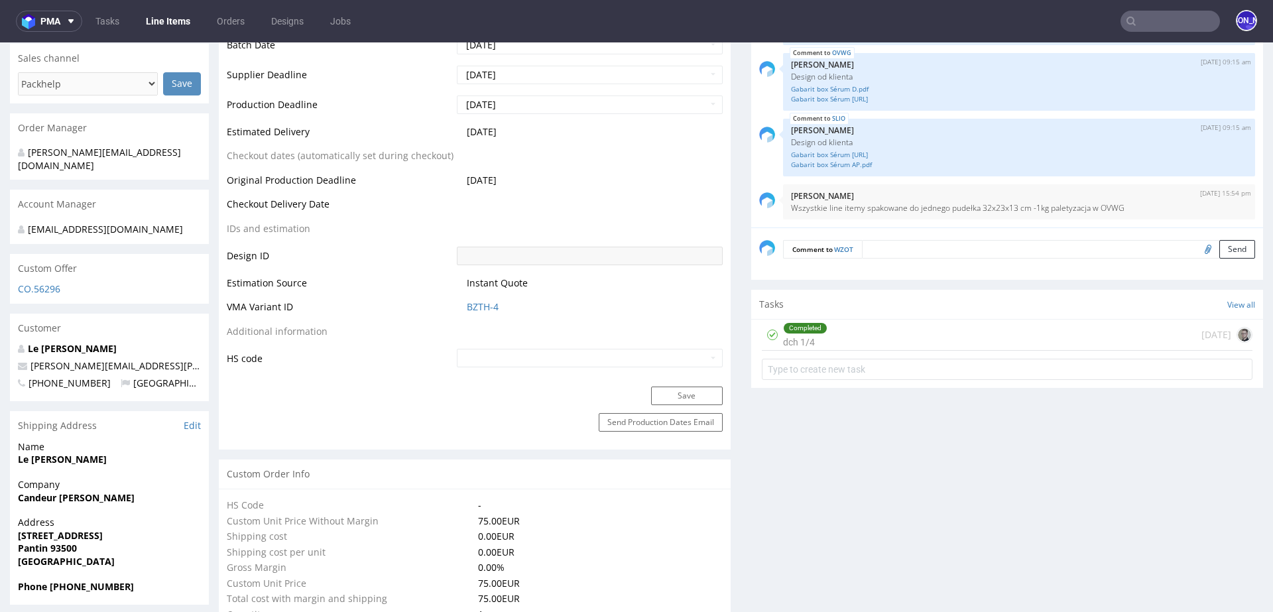
scroll to position [0, 0]
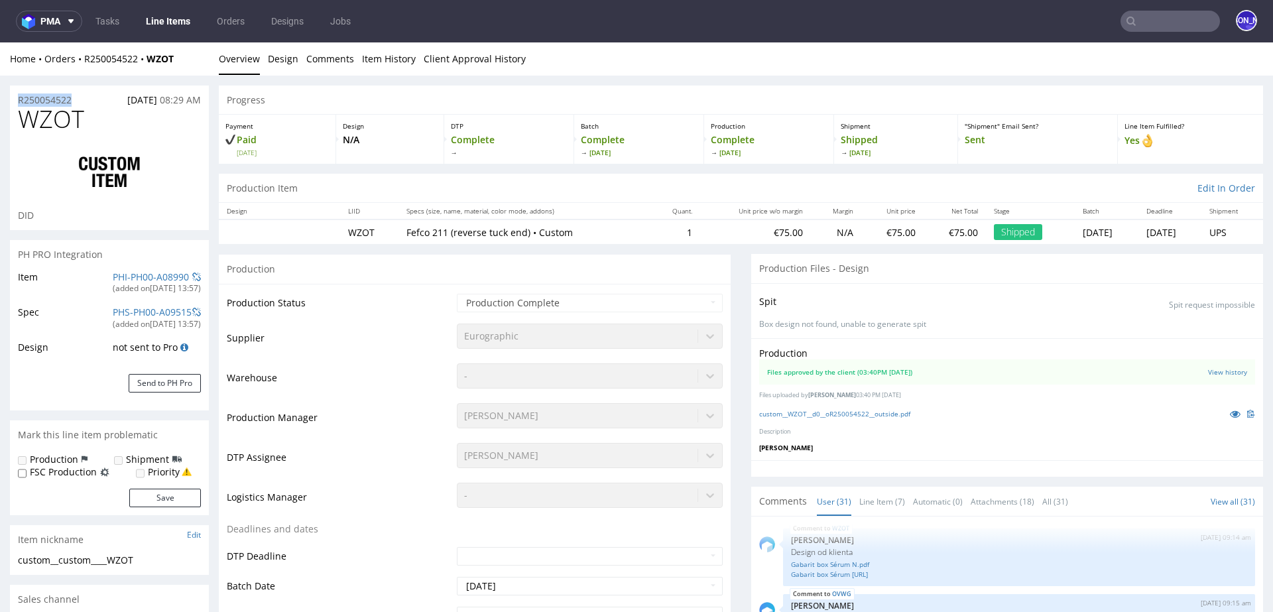
drag, startPoint x: 88, startPoint y: 103, endPoint x: 0, endPoint y: 103, distance: 87.5
copy p "R250054522"
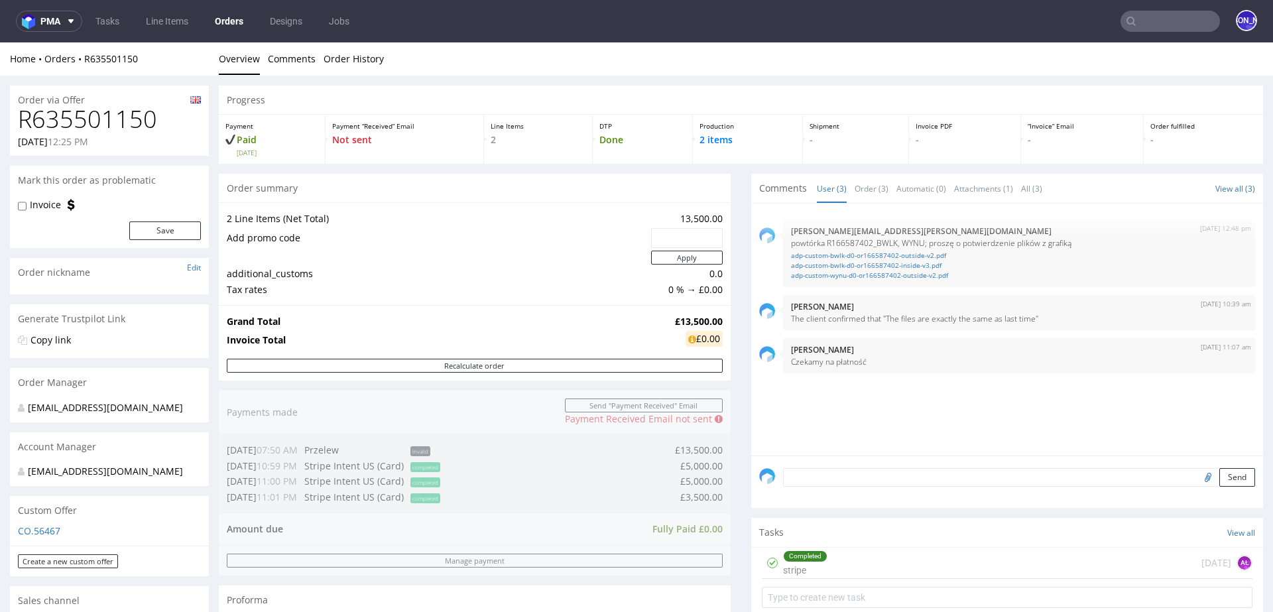
click at [1143, 21] on input "text" at bounding box center [1170, 21] width 99 height 21
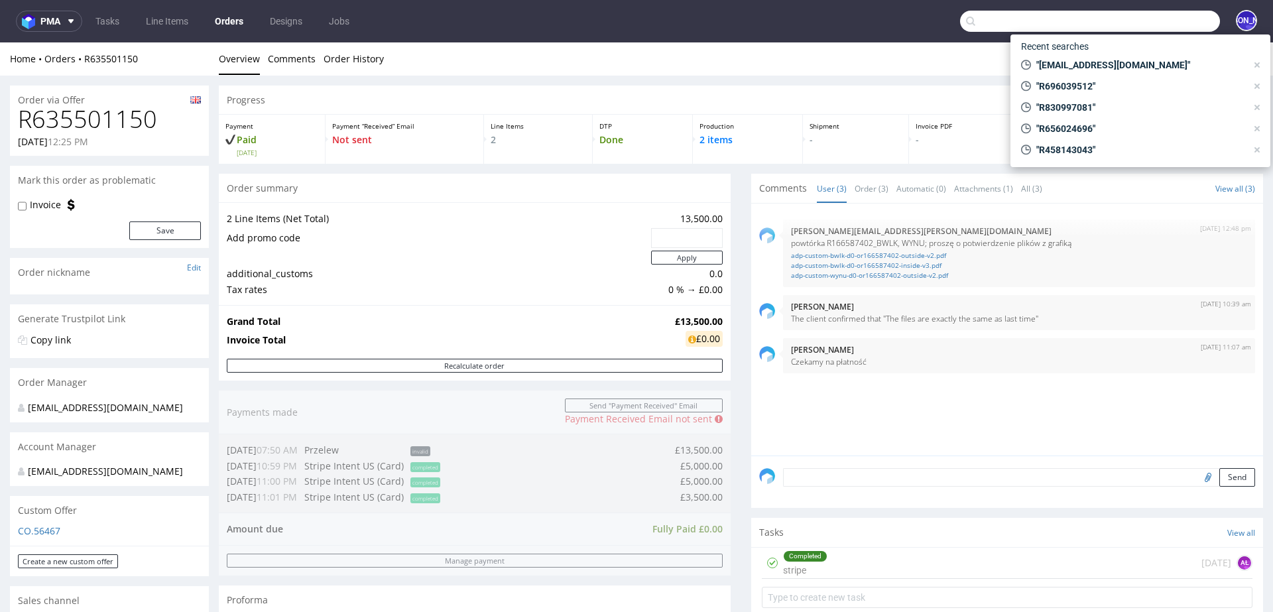
paste input "R250054522"
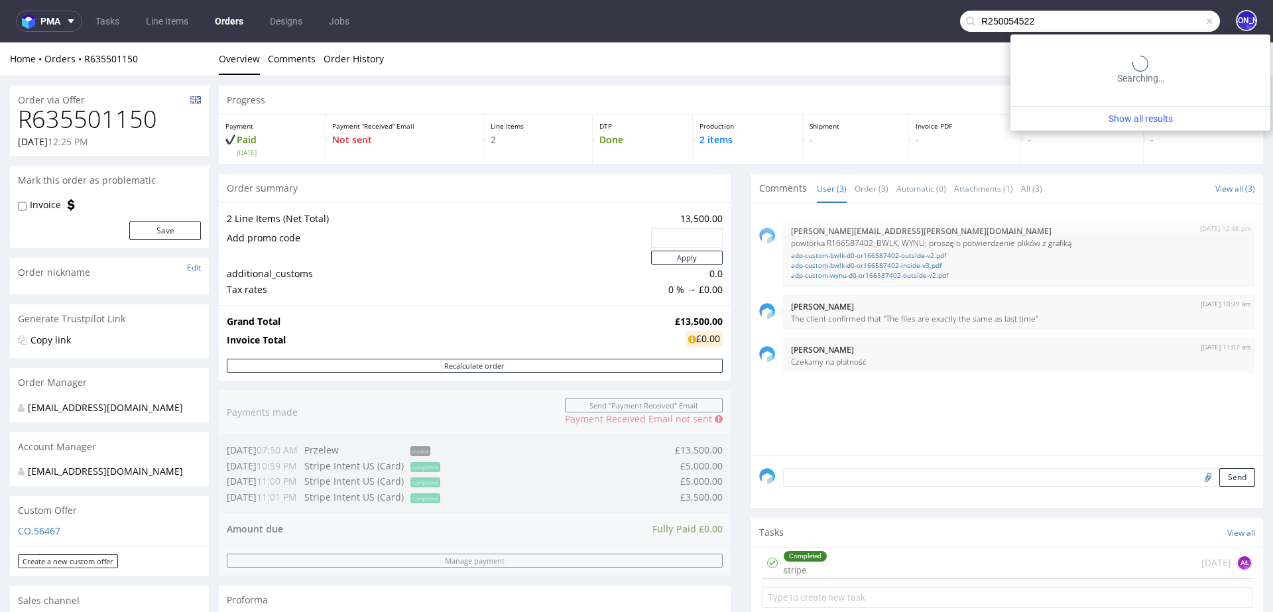
type input "R250054522"
